Goal: Check status: Check status

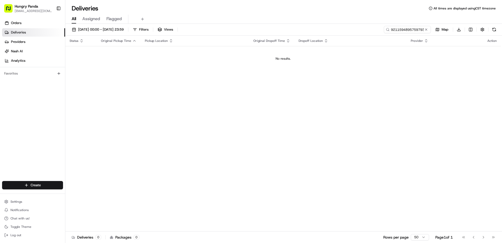
click at [415, 31] on input "9211594895759793731474" at bounding box center [407, 29] width 47 height 7
type input "9910563845554771802551"
click at [400, 66] on td "No results." at bounding box center [283, 58] width 436 height 25
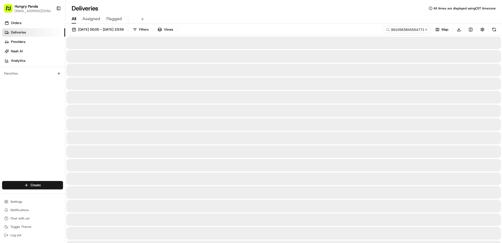
click at [440, 65] on div at bounding box center [283, 70] width 435 height 13
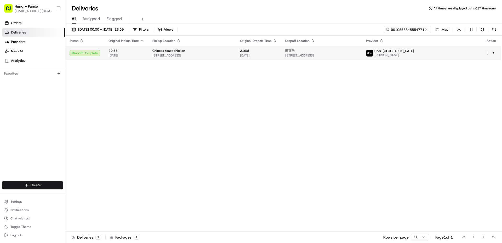
click at [414, 56] on span "[PERSON_NAME]" at bounding box center [393, 55] width 39 height 4
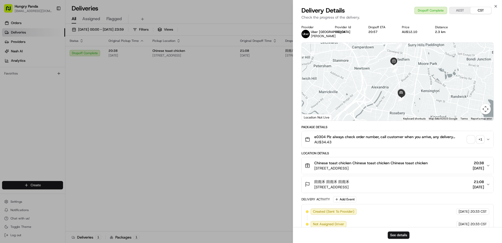
click at [474, 143] on span "button" at bounding box center [470, 139] width 7 height 7
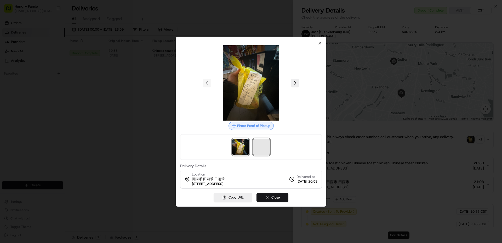
click at [265, 145] on span at bounding box center [261, 147] width 17 height 17
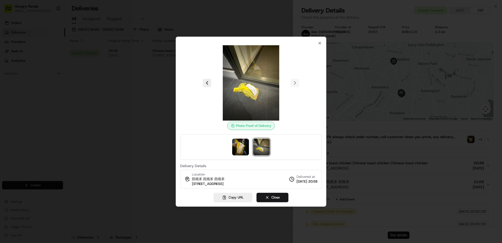
click at [151, 122] on div at bounding box center [251, 121] width 502 height 243
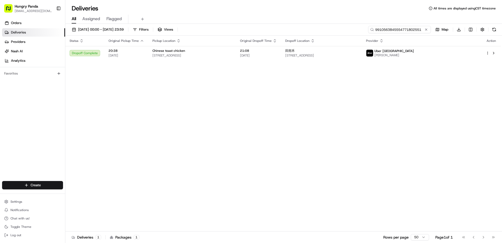
click at [407, 30] on input "9910563845554771802551" at bounding box center [399, 29] width 63 height 7
paste input "701557465565176234973"
click at [407, 30] on input "9910563845554771802551" at bounding box center [399, 29] width 63 height 7
type input "701557465565176234973"
drag, startPoint x: 404, startPoint y: 71, endPoint x: 412, endPoint y: 70, distance: 8.1
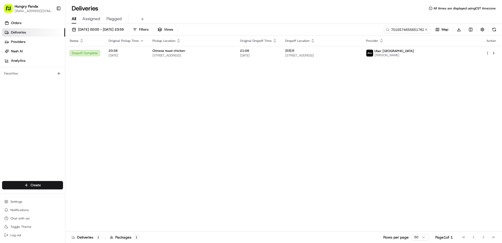
click at [404, 71] on div "Status Original Pickup Time Pickup Location Original Dropoff Time Dropoff Locat…" at bounding box center [283, 134] width 436 height 196
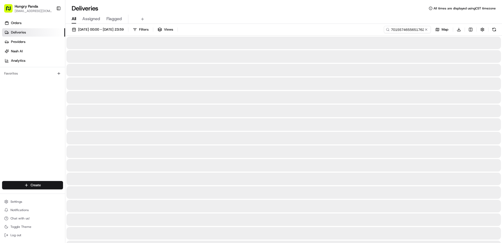
click at [450, 53] on div at bounding box center [283, 56] width 435 height 13
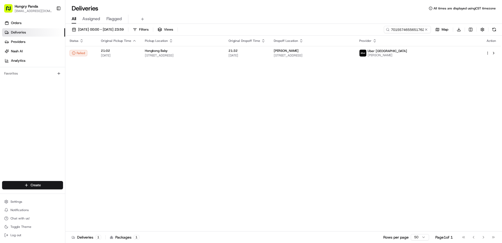
click at [407, 50] on span "Uber [GEOGRAPHIC_DATA]" at bounding box center [387, 51] width 39 height 4
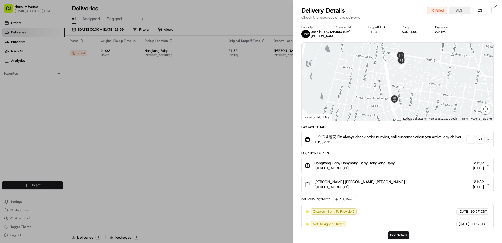
click at [474, 139] on span "button" at bounding box center [470, 139] width 7 height 7
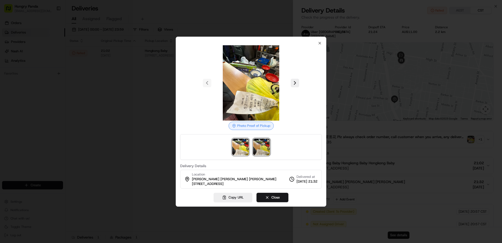
click at [260, 150] on img at bounding box center [261, 147] width 17 height 17
click at [243, 147] on img at bounding box center [240, 147] width 17 height 17
click at [178, 109] on div "Photo Proof of Pickup Delivery Details Location [PERSON_NAME] [PERSON_NAME] [PE…" at bounding box center [251, 122] width 151 height 170
click at [160, 105] on div at bounding box center [251, 121] width 502 height 243
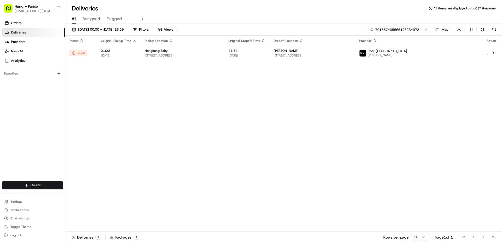
click at [408, 31] on input "701557465565176234973" at bounding box center [399, 29] width 63 height 7
paste input "139241679545178831781"
click at [408, 31] on input "701557465565176234973" at bounding box center [399, 29] width 63 height 7
type input "139241679545178831781"
click at [404, 76] on div "Status Original Pickup Time Pickup Location Original Dropoff Time Dropoff Locat…" at bounding box center [283, 134] width 436 height 196
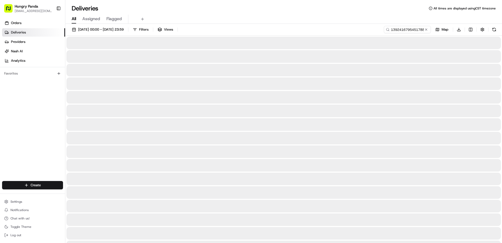
click at [449, 52] on div at bounding box center [283, 56] width 435 height 13
click at [449, 55] on div at bounding box center [283, 56] width 435 height 13
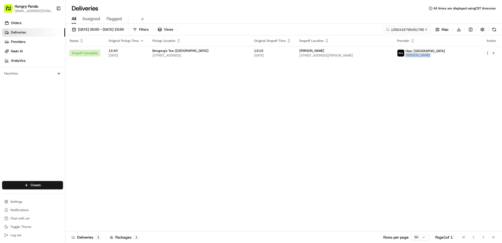
click at [445, 55] on span "[PERSON_NAME]" at bounding box center [425, 55] width 39 height 4
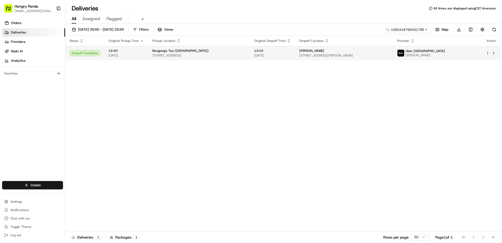
click at [445, 55] on span "[PERSON_NAME]" at bounding box center [425, 55] width 39 height 4
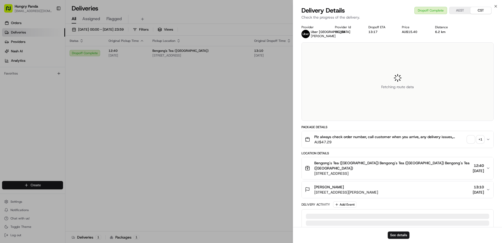
click at [438, 51] on div "Fetching route data" at bounding box center [398, 82] width 192 height 78
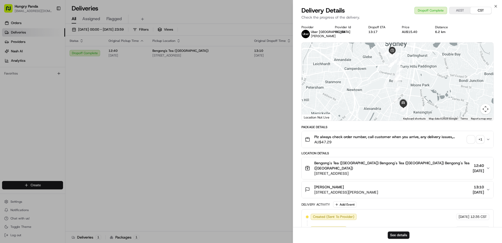
click at [468, 140] on span "button" at bounding box center [470, 139] width 7 height 7
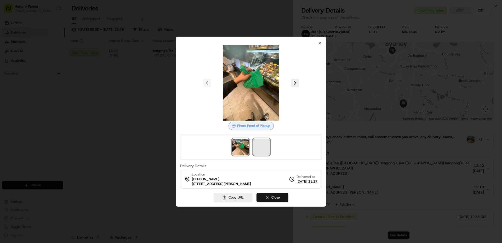
click at [264, 148] on span at bounding box center [261, 147] width 17 height 17
